Goal: Information Seeking & Learning: Check status

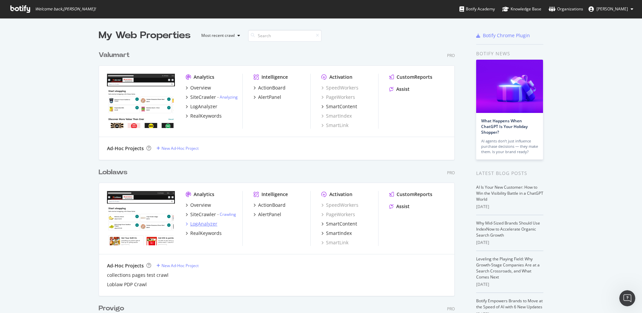
click at [209, 226] on div "LogAnalyzer" at bounding box center [203, 223] width 27 height 7
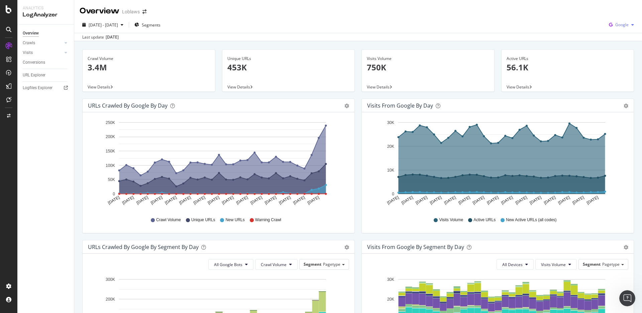
click at [619, 27] on span "Google" at bounding box center [622, 25] width 13 height 6
click at [615, 59] on div "OpenAI" at bounding box center [617, 63] width 46 height 10
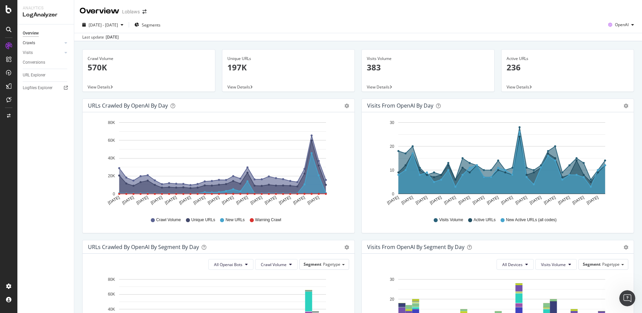
click at [47, 42] on link "Crawls" at bounding box center [43, 42] width 40 height 7
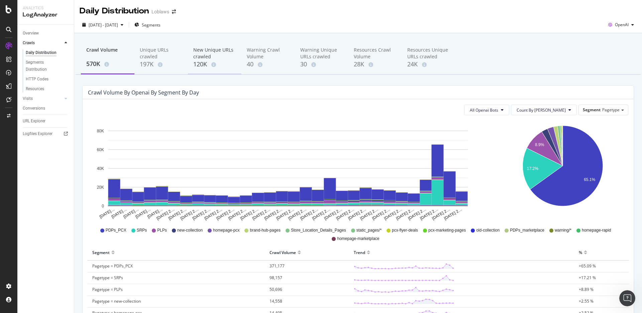
click at [192, 54] on div "New Unique URLs crawled 120K" at bounding box center [215, 57] width 54 height 33
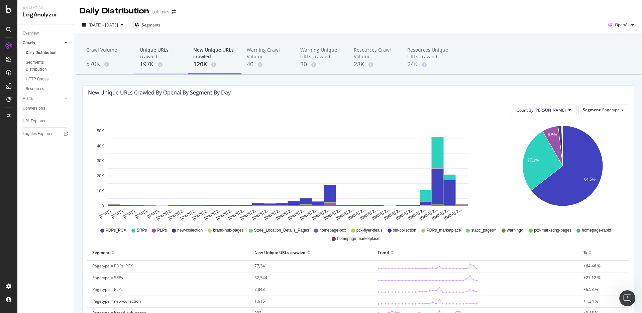
click at [155, 43] on div "Unique URLs crawled 197K" at bounding box center [162, 57] width 54 height 33
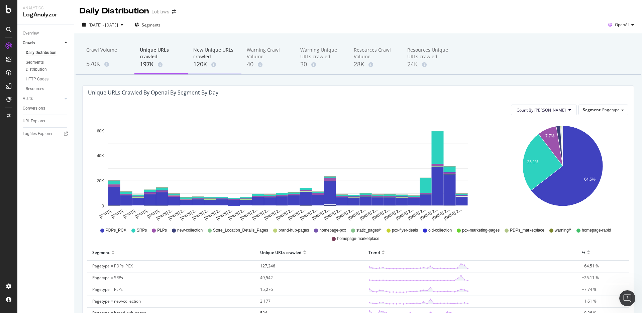
click at [226, 52] on div "New Unique URLs crawled" at bounding box center [214, 53] width 43 height 13
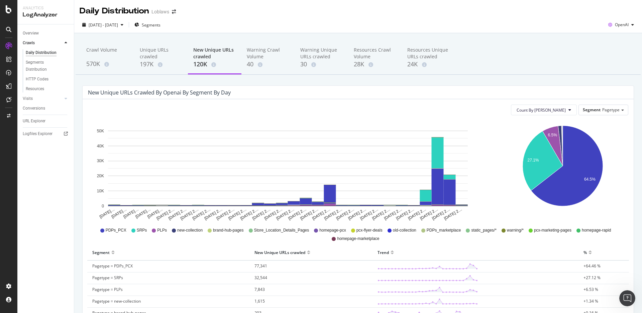
click at [261, 33] on div "[DATE] - [DATE] Segments OpenAI" at bounding box center [358, 25] width 568 height 16
